Goal: Task Accomplishment & Management: Complete application form

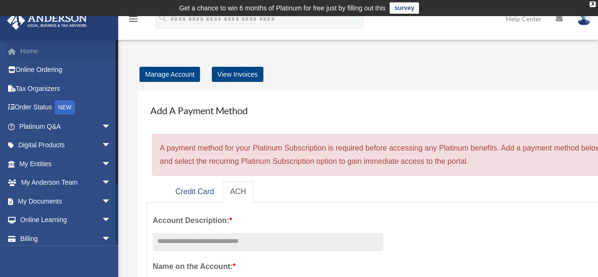
click at [31, 48] on link "Home" at bounding box center [66, 51] width 119 height 19
click at [102, 125] on span "arrow_drop_down" at bounding box center [111, 126] width 19 height 19
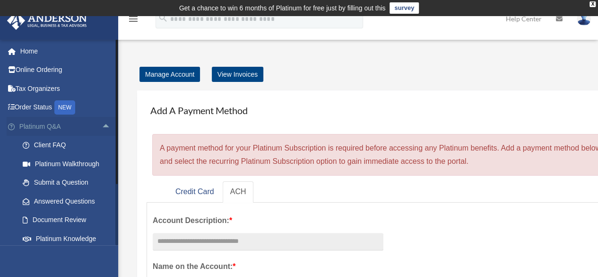
click at [102, 125] on span "arrow_drop_up" at bounding box center [111, 126] width 19 height 19
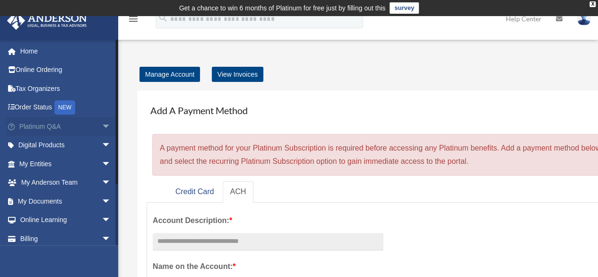
click at [102, 123] on span "arrow_drop_down" at bounding box center [111, 126] width 19 height 19
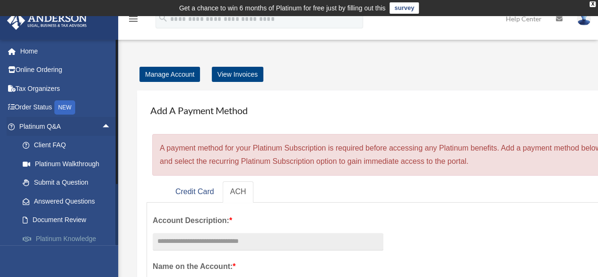
click at [75, 236] on link "Platinum Knowledge Room" at bounding box center [69, 244] width 112 height 30
click at [75, 235] on link "Platinum Knowledge Room" at bounding box center [69, 244] width 112 height 30
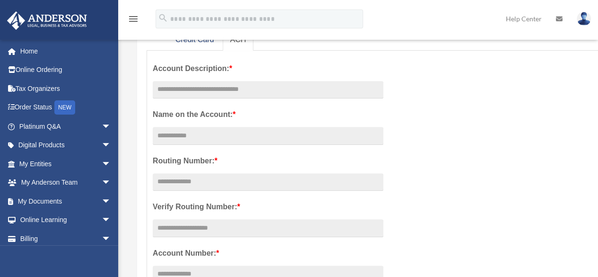
scroll to position [150, 0]
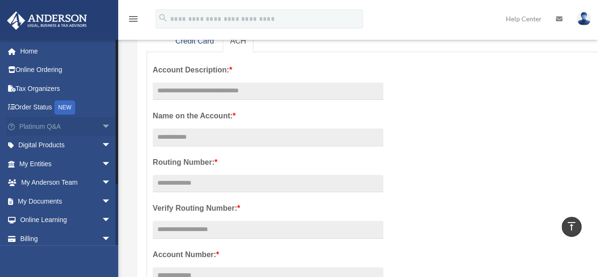
click at [102, 124] on span "arrow_drop_down" at bounding box center [111, 126] width 19 height 19
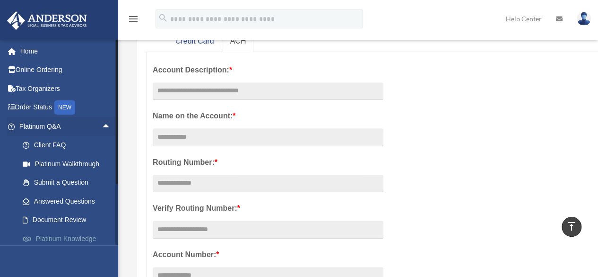
click at [60, 241] on link "Platinum Knowledge Room" at bounding box center [69, 244] width 112 height 30
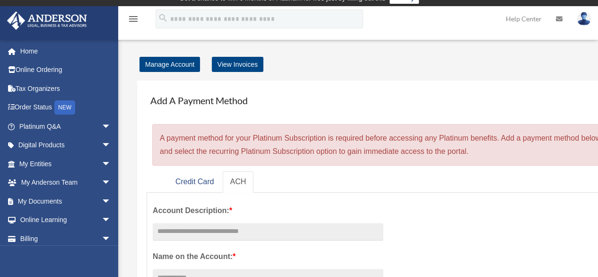
scroll to position [77, 0]
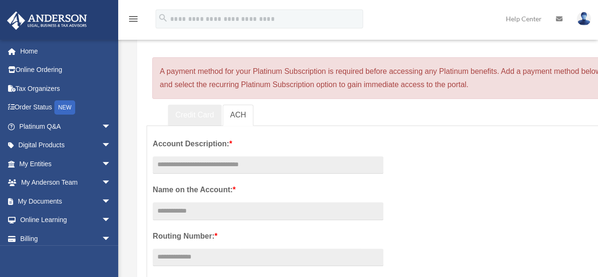
click at [191, 117] on link "Credit Card" at bounding box center [195, 114] width 54 height 21
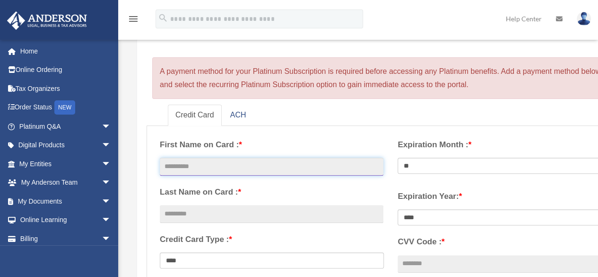
click at [210, 170] on input "text" at bounding box center [272, 166] width 224 height 18
type input "****"
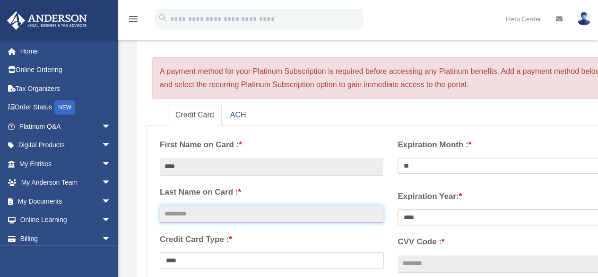
type input "******"
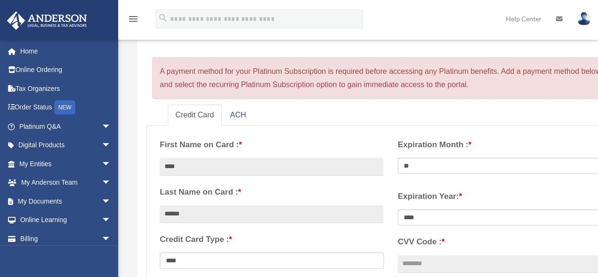
type input "**********"
select select "**"
select select "****"
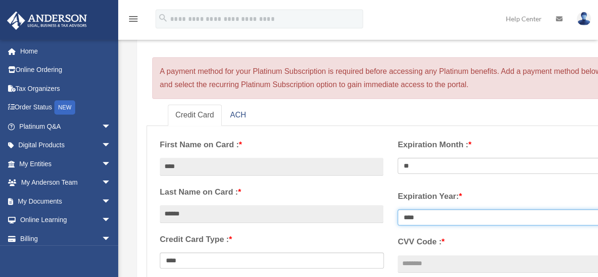
type input "***"
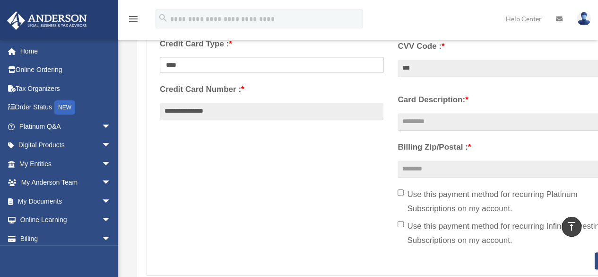
scroll to position [279, 0]
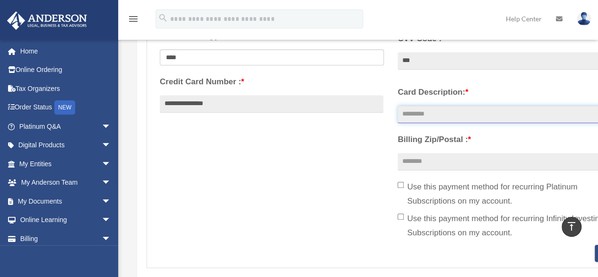
click at [454, 116] on input "Card Description: *" at bounding box center [510, 114] width 224 height 18
type input "*******"
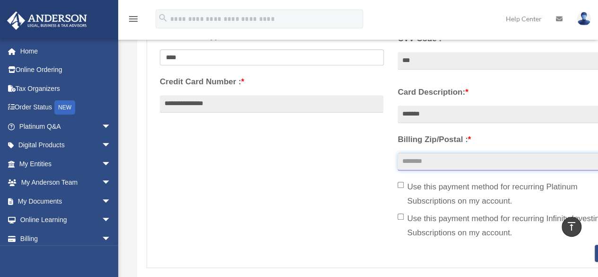
click at [446, 157] on input "Billing Zip/Postal : *" at bounding box center [510, 162] width 224 height 18
type input "*****"
click at [358, 176] on div "**********" at bounding box center [391, 87] width 476 height 316
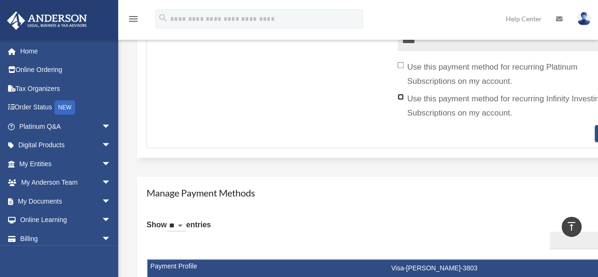
scroll to position [409, 0]
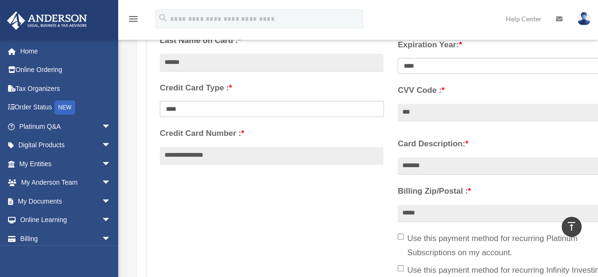
scroll to position [158, 0]
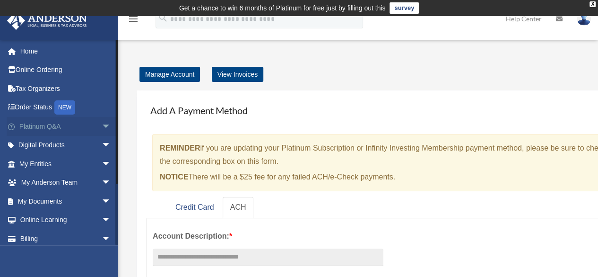
click at [102, 122] on span "arrow_drop_down" at bounding box center [111, 126] width 19 height 19
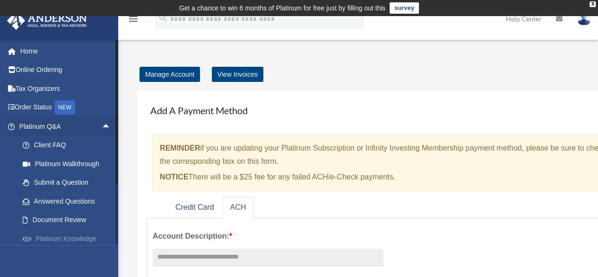
click at [76, 236] on link "Platinum Knowledge Room" at bounding box center [69, 244] width 112 height 30
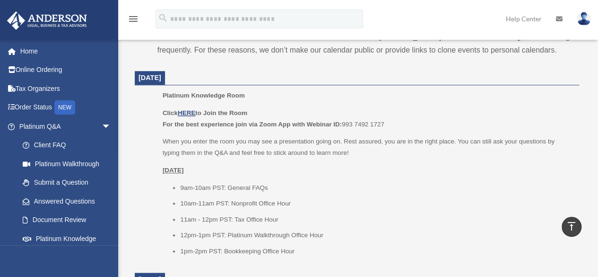
scroll to position [383, 0]
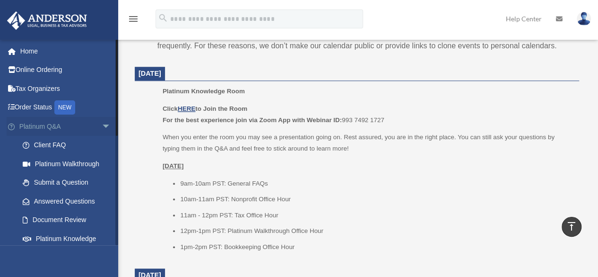
click at [102, 124] on span "arrow_drop_down" at bounding box center [111, 126] width 19 height 19
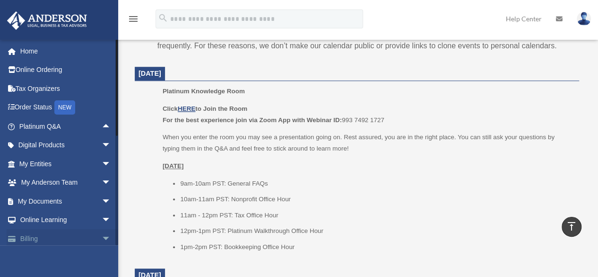
click at [43, 233] on link "Billing arrow_drop_down" at bounding box center [66, 238] width 119 height 19
click at [102, 237] on span "arrow_drop_down" at bounding box center [111, 238] width 19 height 19
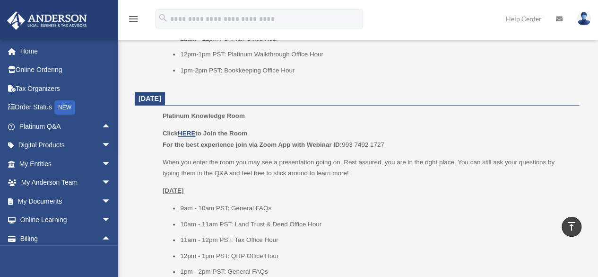
scroll to position [562, 0]
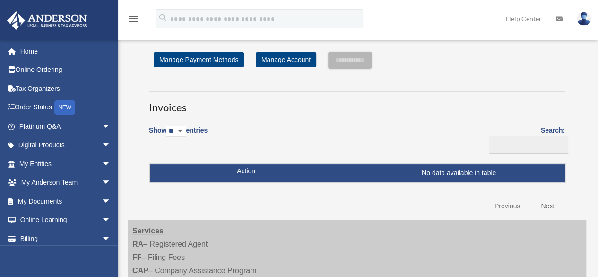
click at [102, 237] on span "arrow_drop_down" at bounding box center [111, 238] width 19 height 19
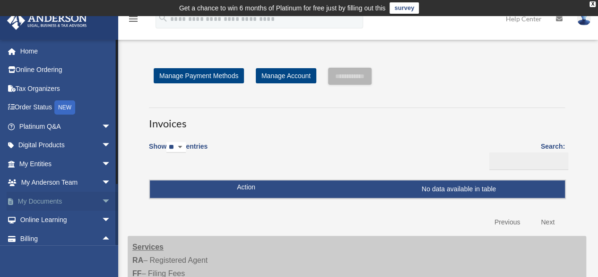
click at [102, 197] on span "arrow_drop_down" at bounding box center [111, 200] width 19 height 19
click at [39, 217] on link "Box" at bounding box center [69, 219] width 112 height 19
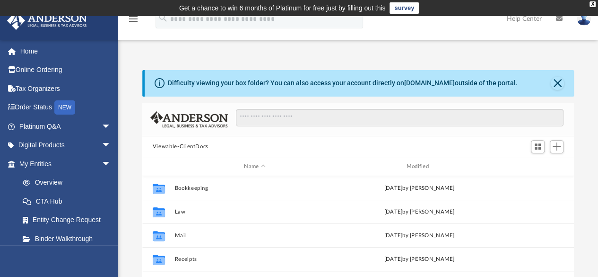
scroll to position [208, 425]
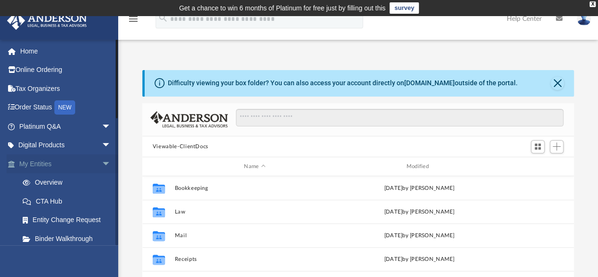
click at [102, 164] on span "arrow_drop_down" at bounding box center [111, 163] width 19 height 19
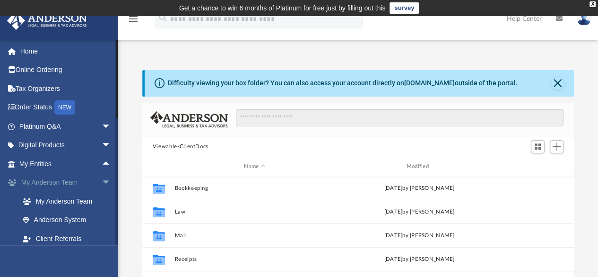
click at [102, 180] on span "arrow_drop_down" at bounding box center [111, 182] width 19 height 19
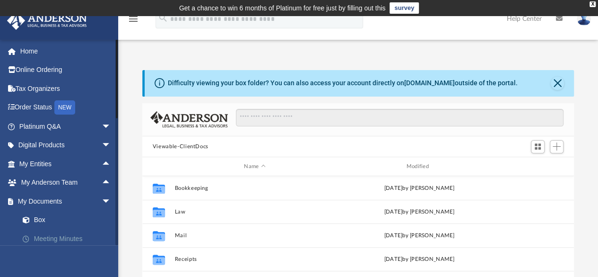
click at [79, 237] on link "Meeting Minutes" at bounding box center [69, 238] width 112 height 19
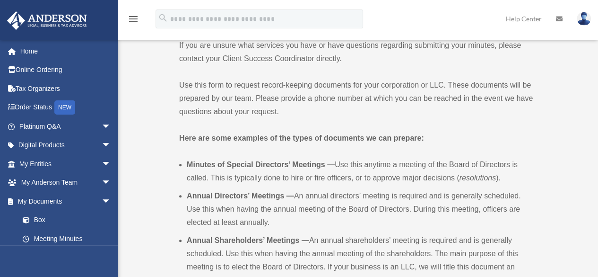
scroll to position [243, 0]
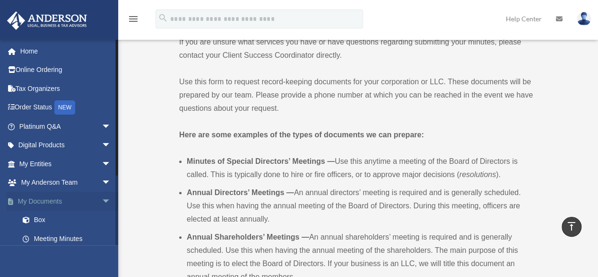
click at [102, 199] on span "arrow_drop_down" at bounding box center [111, 200] width 19 height 19
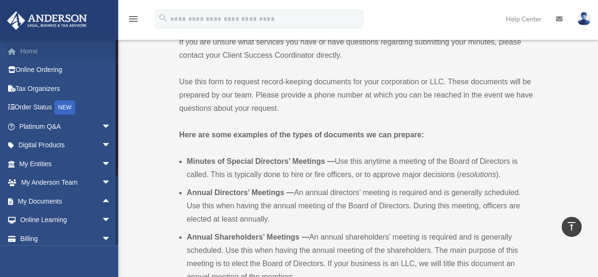
click at [23, 49] on link "Home" at bounding box center [66, 51] width 119 height 19
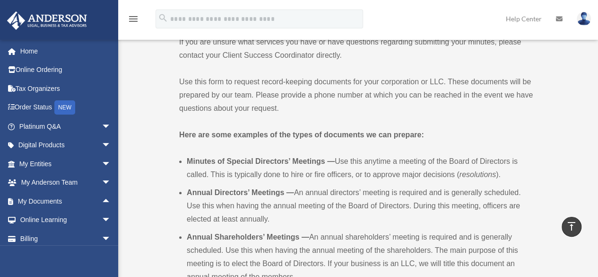
scroll to position [0, 0]
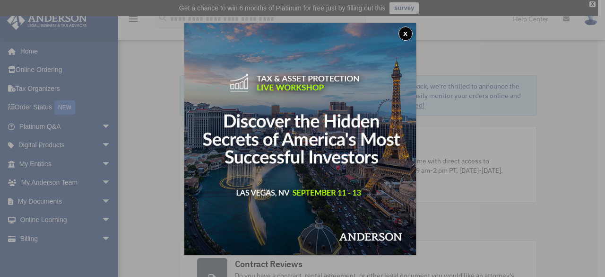
click at [405, 30] on button "x" at bounding box center [406, 33] width 14 height 14
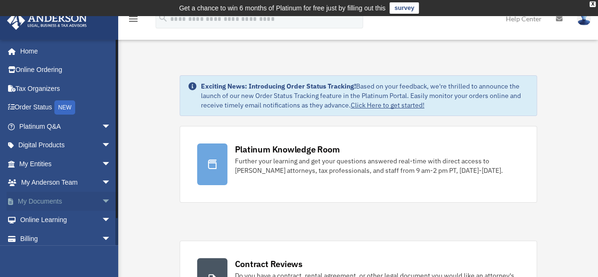
click at [102, 198] on span "arrow_drop_down" at bounding box center [111, 200] width 19 height 19
click at [102, 198] on span "arrow_drop_up" at bounding box center [111, 200] width 19 height 19
click at [102, 217] on span "arrow_drop_down" at bounding box center [111, 219] width 19 height 19
click at [102, 217] on span "arrow_drop_up" at bounding box center [111, 219] width 19 height 19
click at [102, 201] on span "arrow_drop_down" at bounding box center [111, 200] width 19 height 19
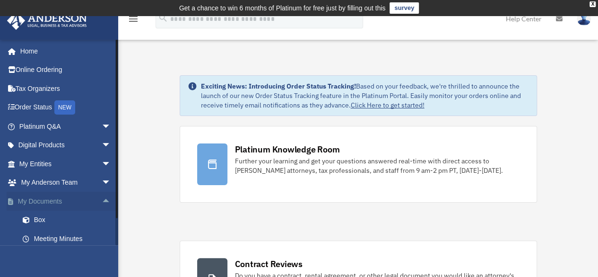
click at [45, 197] on link "My Documents arrow_drop_up" at bounding box center [66, 200] width 119 height 19
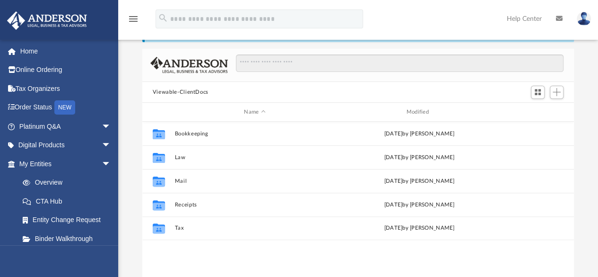
scroll to position [59, 0]
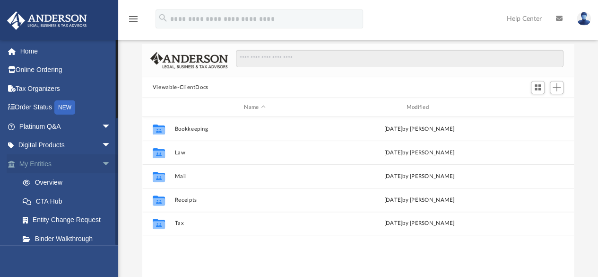
click at [102, 162] on span "arrow_drop_down" at bounding box center [111, 163] width 19 height 19
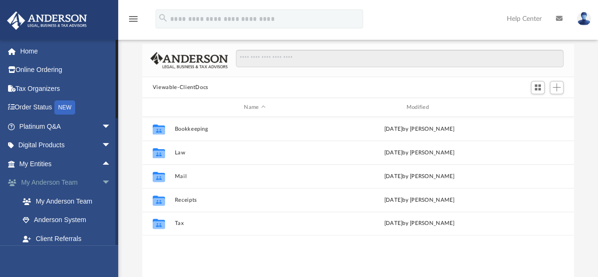
click at [102, 182] on span "arrow_drop_down" at bounding box center [111, 182] width 19 height 19
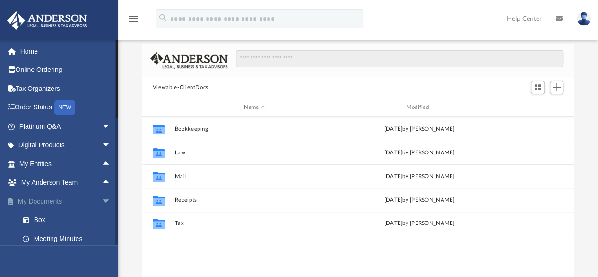
click at [43, 201] on link "My Documents arrow_drop_down" at bounding box center [66, 200] width 119 height 19
click at [45, 239] on link "Meeting Minutes" at bounding box center [69, 238] width 112 height 19
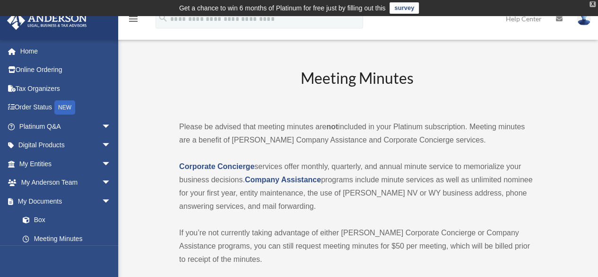
click at [591, 4] on div "X" at bounding box center [593, 4] width 6 height 6
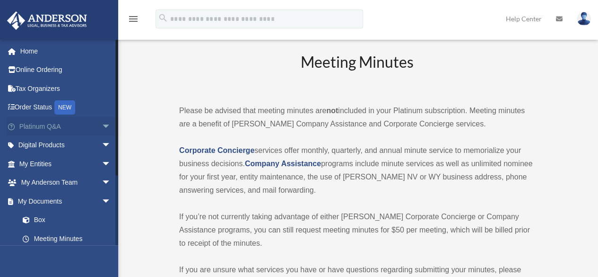
click at [102, 125] on span "arrow_drop_down" at bounding box center [111, 126] width 19 height 19
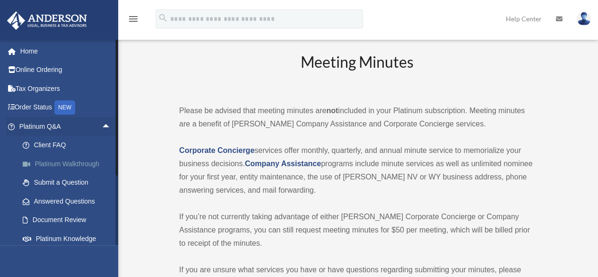
click at [84, 166] on link "Platinum Walkthrough" at bounding box center [69, 163] width 112 height 19
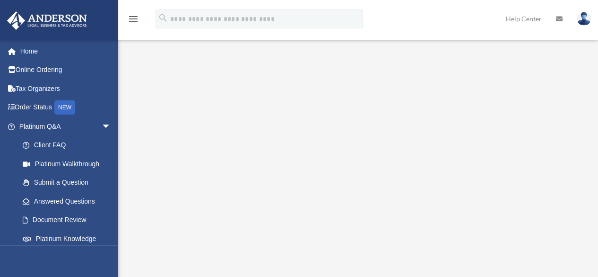
scroll to position [25, 0]
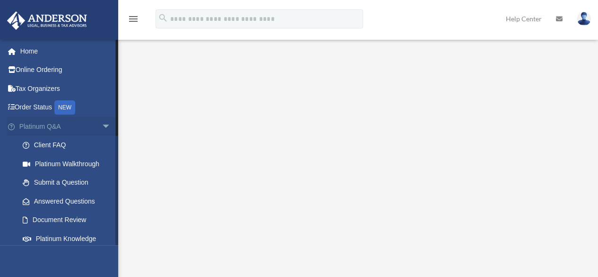
click at [102, 122] on span "arrow_drop_down" at bounding box center [111, 126] width 19 height 19
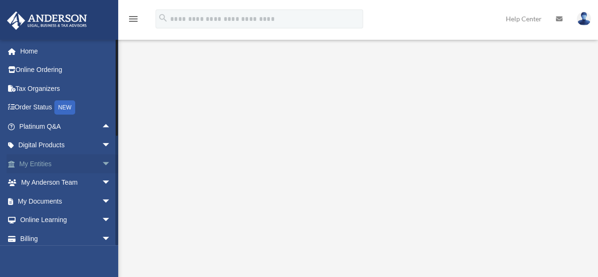
click at [102, 162] on span "arrow_drop_down" at bounding box center [111, 163] width 19 height 19
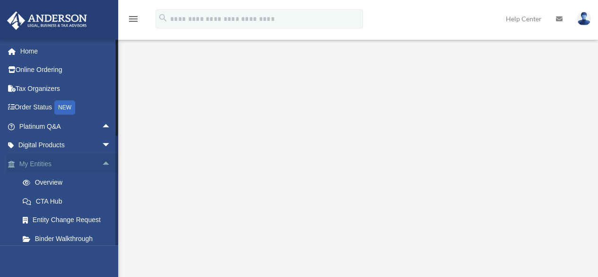
click at [102, 162] on span "arrow_drop_up" at bounding box center [111, 163] width 19 height 19
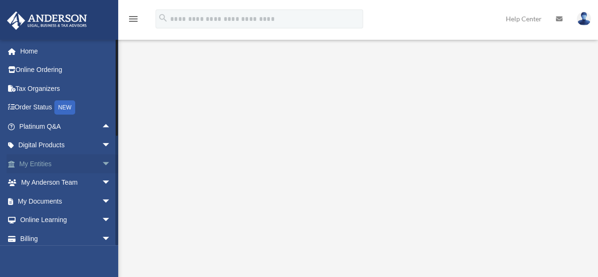
click at [102, 162] on span "arrow_drop_down" at bounding box center [111, 163] width 19 height 19
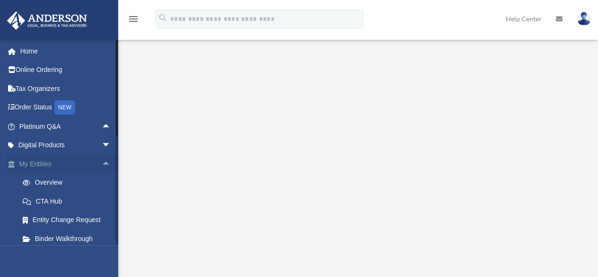
click at [102, 161] on span "arrow_drop_up" at bounding box center [111, 163] width 19 height 19
